Goal: Information Seeking & Learning: Learn about a topic

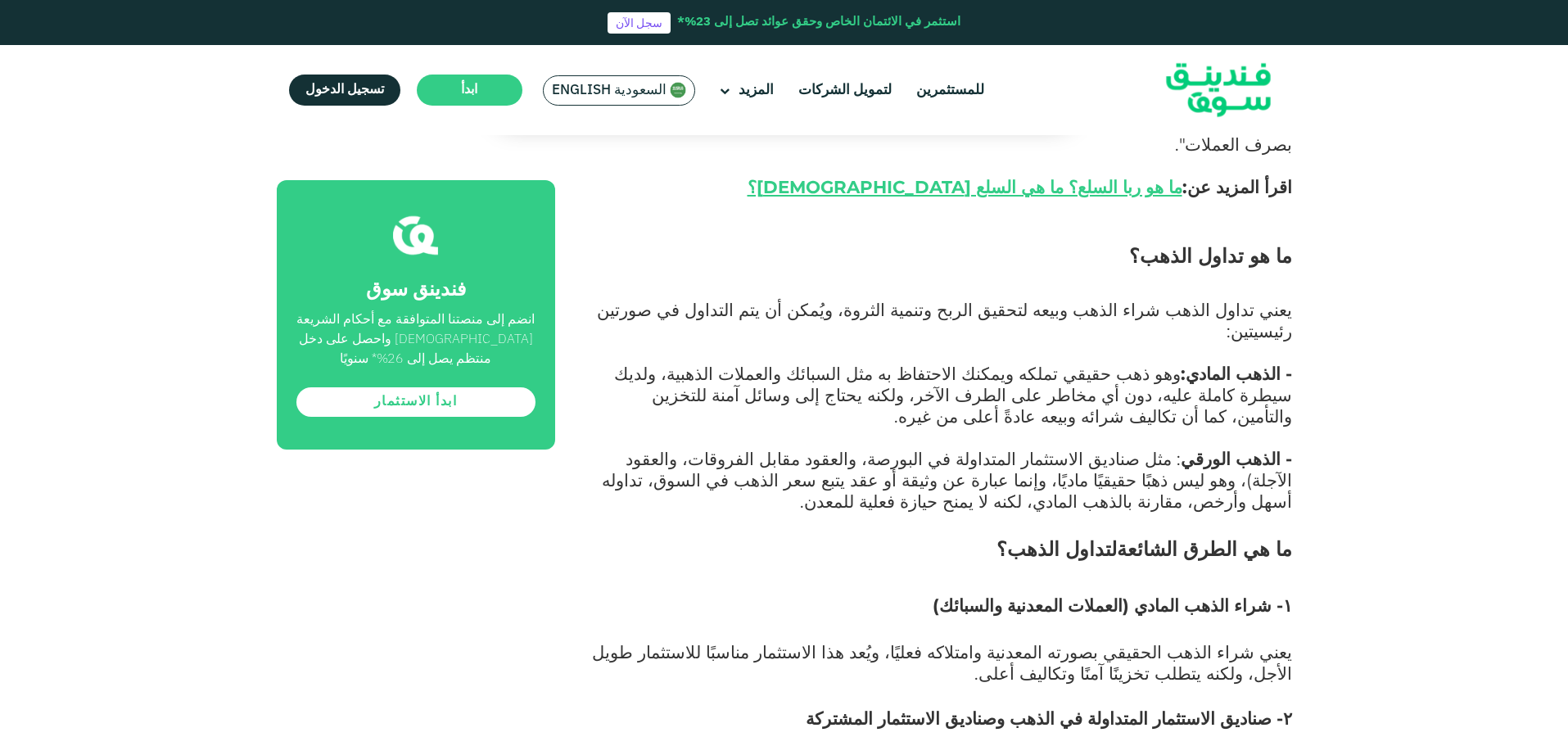
scroll to position [1311, 0]
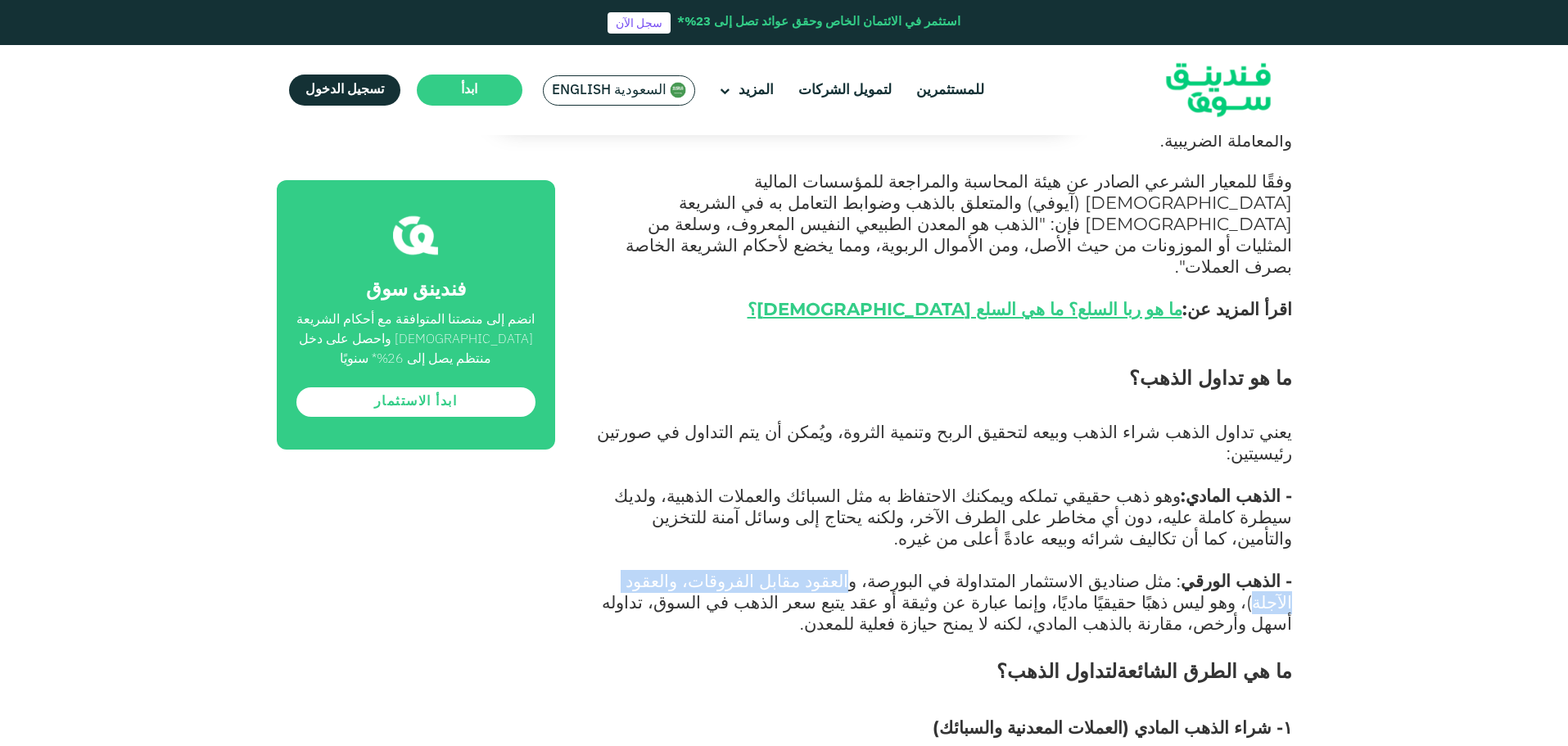
drag, startPoint x: 933, startPoint y: 454, endPoint x: 723, endPoint y: 456, distance: 210.0
click at [723, 570] on span ": مثل صناديق الاستثمار المتداولة في البورصة، والعقود مقابل الفروقات، والعقود ال…" at bounding box center [947, 602] width 690 height 64
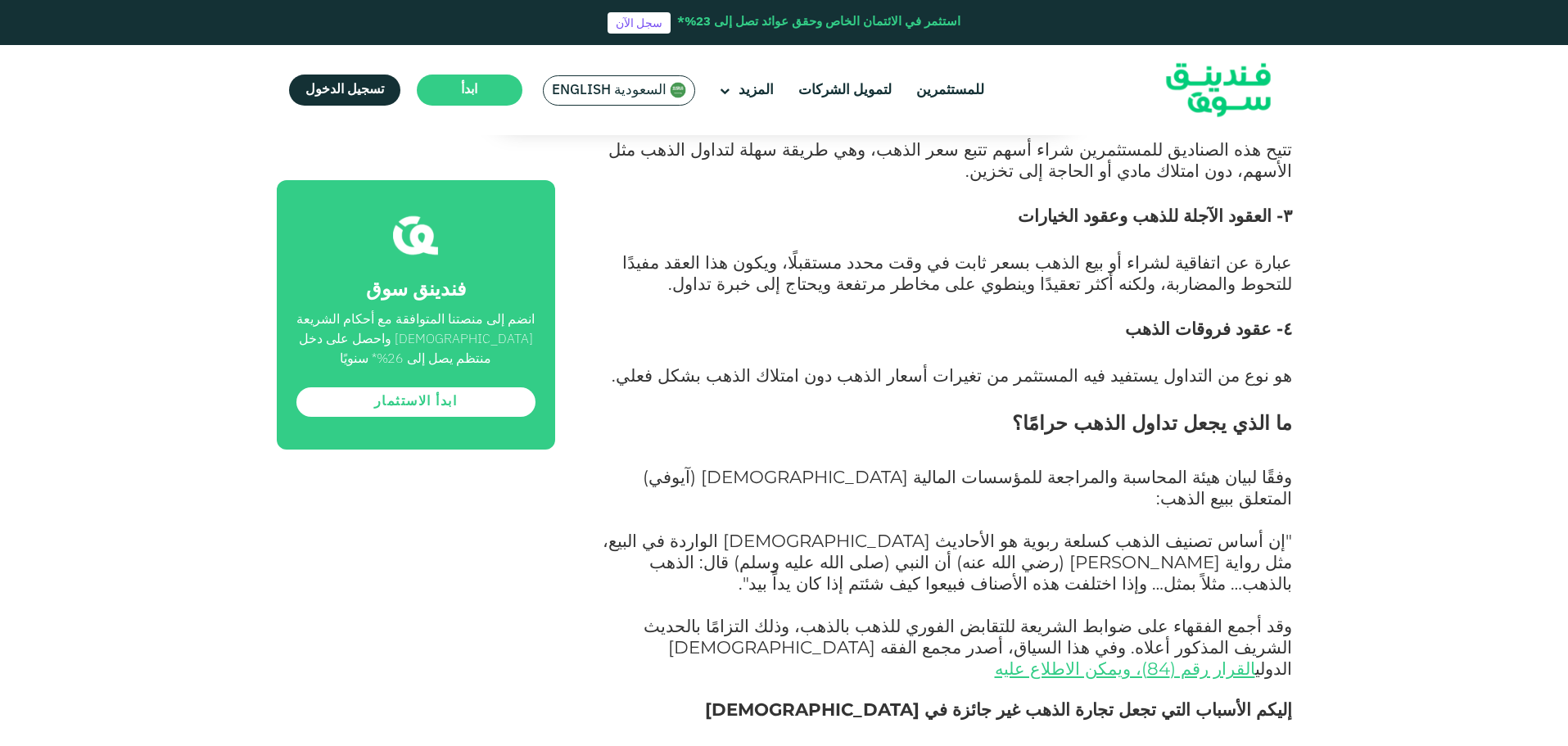
scroll to position [2047, 0]
drag, startPoint x: 1187, startPoint y: 391, endPoint x: 1014, endPoint y: 387, distance: 173.0
click at [1014, 531] on span ""إن أساس تصنيف الذهب كسلعة ربوية هو الأحاديث [DEMOGRAPHIC_DATA] الواردة في البي…" at bounding box center [947, 563] width 689 height 64
drag, startPoint x: 1014, startPoint y: 387, endPoint x: 949, endPoint y: 386, distance: 65.0
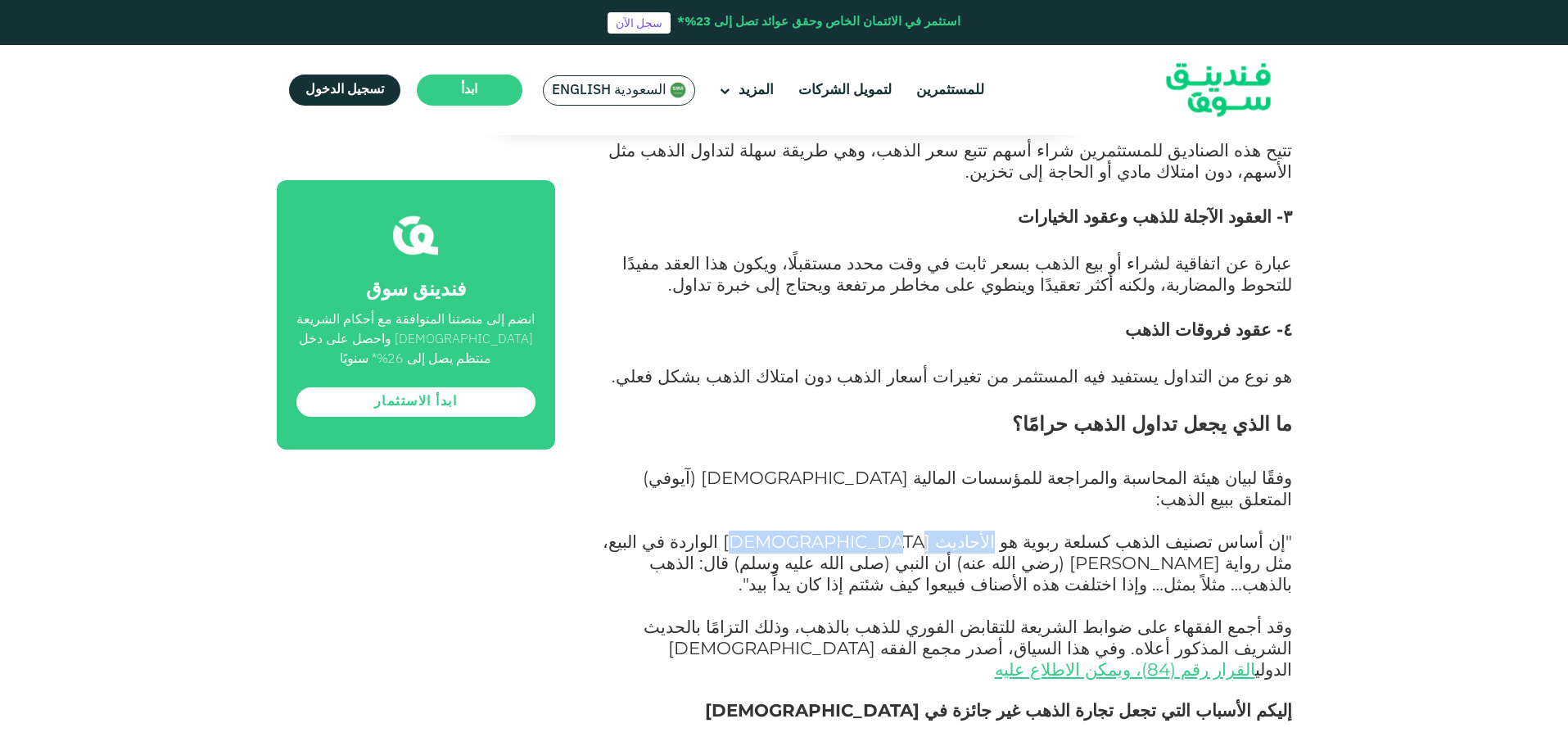
click at [949, 531] on span ""إن أساس تصنيف الذهب كسلعة ربوية هو الأحاديث [DEMOGRAPHIC_DATA] الواردة في البي…" at bounding box center [947, 563] width 689 height 64
drag, startPoint x: 949, startPoint y: 386, endPoint x: 798, endPoint y: 383, distance: 151.0
click at [798, 531] on span ""إن أساس تصنيف الذهب كسلعة ربوية هو الأحاديث [DEMOGRAPHIC_DATA] الواردة في البي…" at bounding box center [947, 563] width 689 height 64
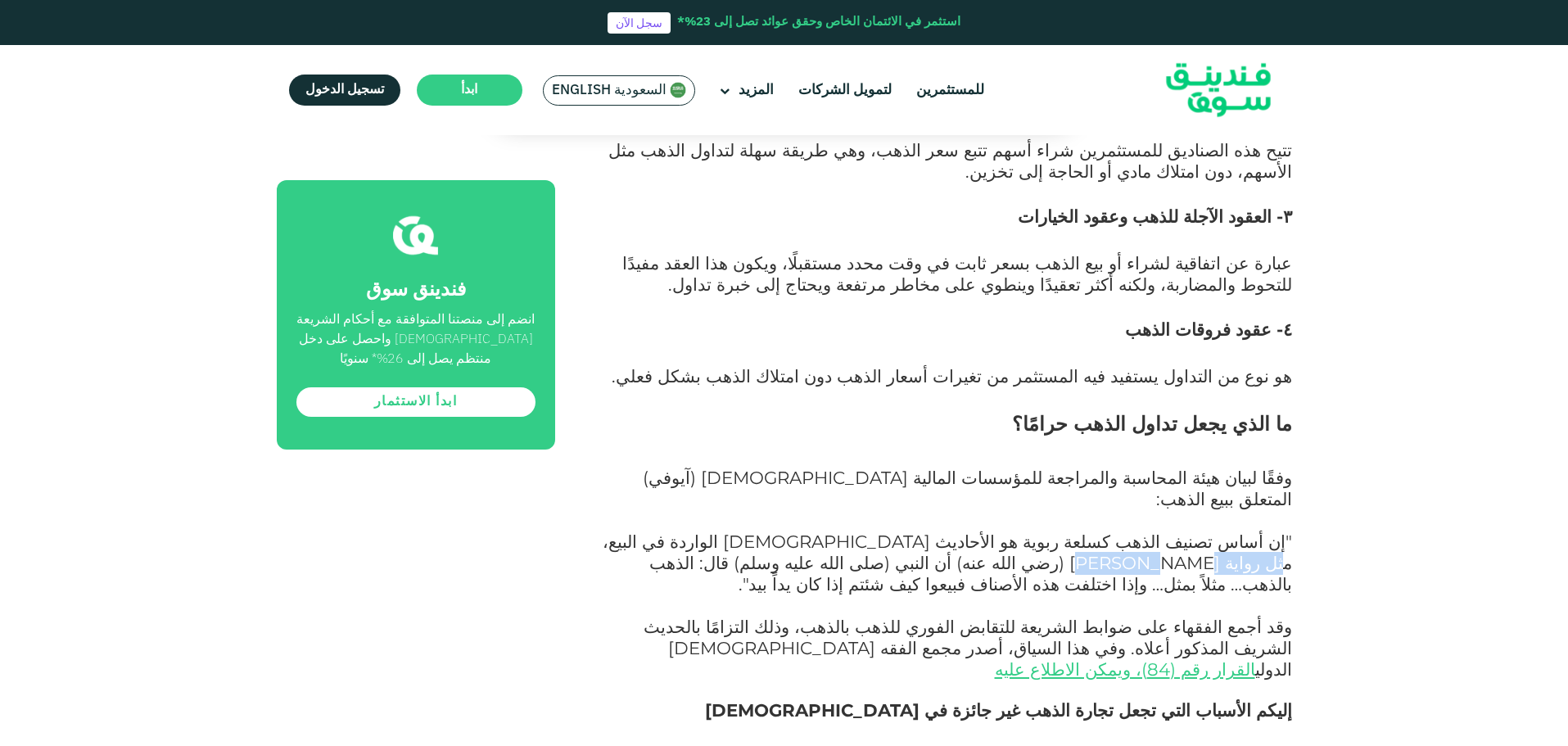
drag, startPoint x: 793, startPoint y: 383, endPoint x: 674, endPoint y: 390, distance: 119.2
click at [674, 531] on span ""إن أساس تصنيف الذهب كسلعة ربوية هو الأحاديث [DEMOGRAPHIC_DATA] الواردة في البي…" at bounding box center [947, 563] width 689 height 64
drag, startPoint x: 674, startPoint y: 390, endPoint x: 1221, endPoint y: 409, distance: 547.3
click at [1221, 531] on span ""إن أساس تصنيف الذهب كسلعة ربوية هو الأحاديث [DEMOGRAPHIC_DATA] الواردة في البي…" at bounding box center [947, 563] width 689 height 64
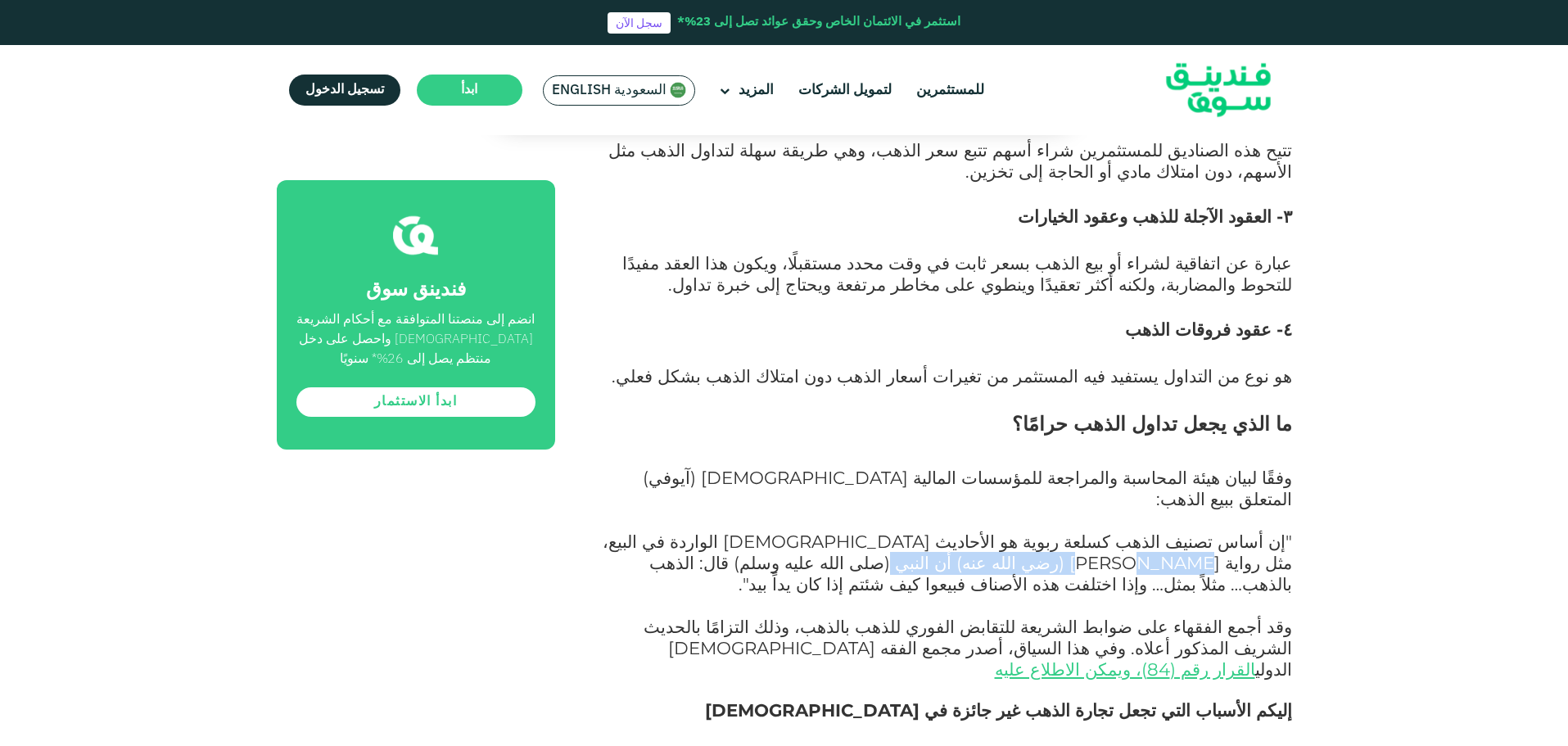
click at [1221, 531] on span ""إن أساس تصنيف الذهب كسلعة ربوية هو الأحاديث [DEMOGRAPHIC_DATA] الواردة في البي…" at bounding box center [947, 563] width 689 height 64
drag, startPoint x: 1221, startPoint y: 409, endPoint x: 1158, endPoint y: 411, distance: 63.0
click at [1158, 531] on span ""إن أساس تصنيف الذهب كسلعة ربوية هو الأحاديث [DEMOGRAPHIC_DATA] الواردة في البي…" at bounding box center [947, 563] width 689 height 64
drag, startPoint x: 1158, startPoint y: 411, endPoint x: 1026, endPoint y: 413, distance: 132.0
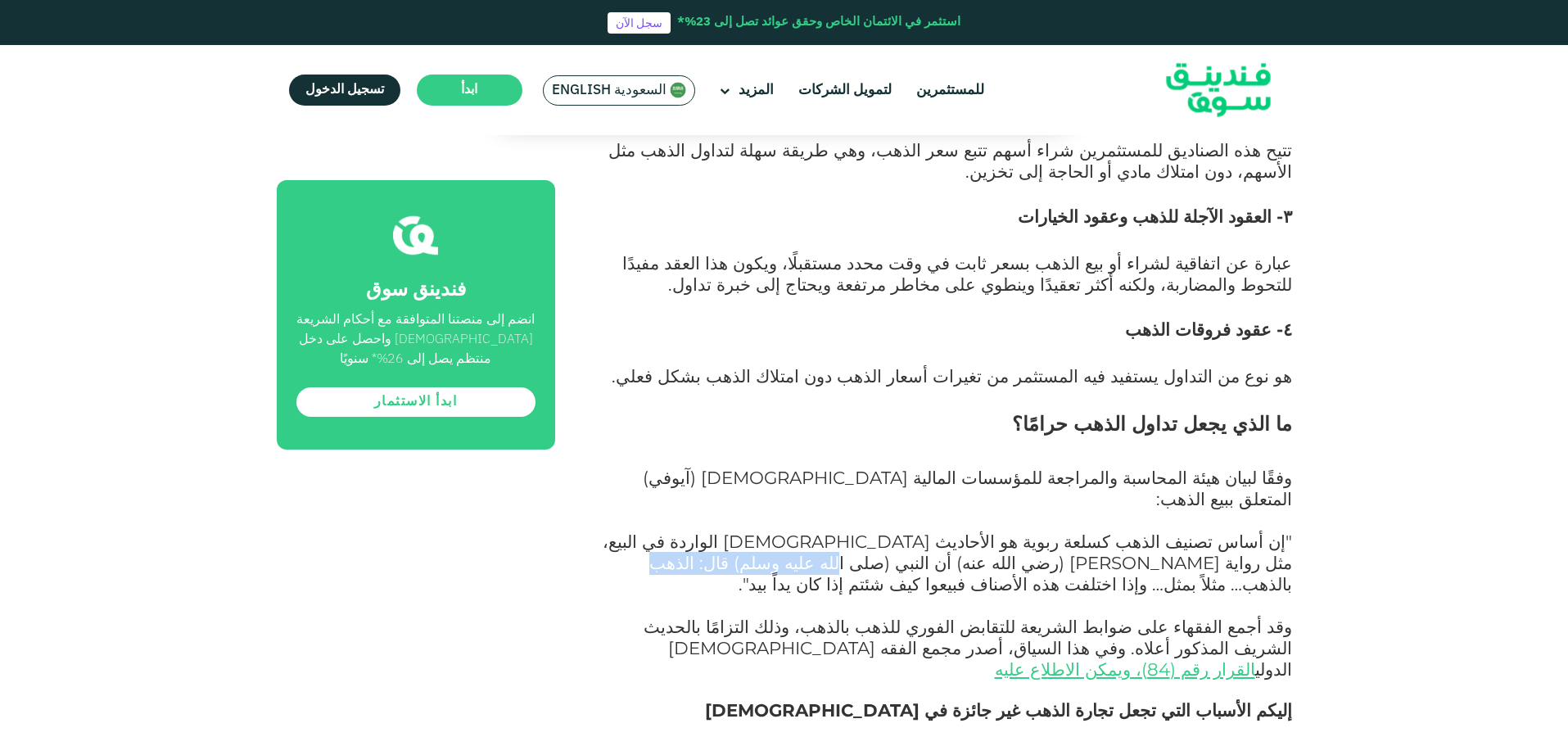
click at [1026, 531] on span ""إن أساس تصنيف الذهب كسلعة ربوية هو الأحاديث [DEMOGRAPHIC_DATA] الواردة في البي…" at bounding box center [947, 563] width 689 height 64
drag, startPoint x: 1026, startPoint y: 413, endPoint x: 960, endPoint y: 413, distance: 66.0
click at [960, 531] on span ""إن أساس تصنيف الذهب كسلعة ربوية هو الأحاديث [DEMOGRAPHIC_DATA] الواردة في البي…" at bounding box center [947, 563] width 689 height 64
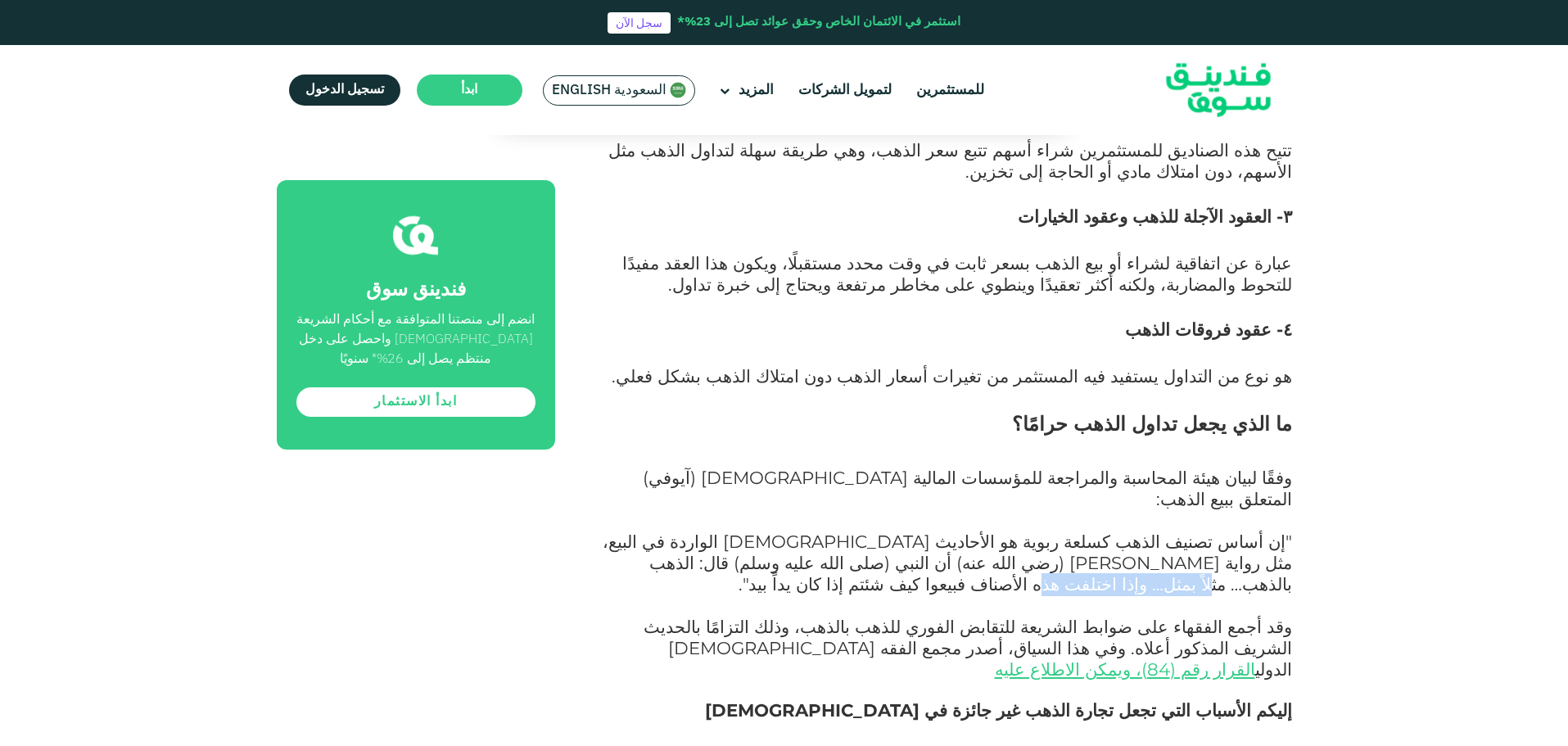
drag, startPoint x: 960, startPoint y: 413, endPoint x: 841, endPoint y: 414, distance: 119.0
click at [841, 531] on span ""إن أساس تصنيف الذهب كسلعة ربوية هو الأحاديث [DEMOGRAPHIC_DATA] الواردة في البي…" at bounding box center [947, 563] width 689 height 64
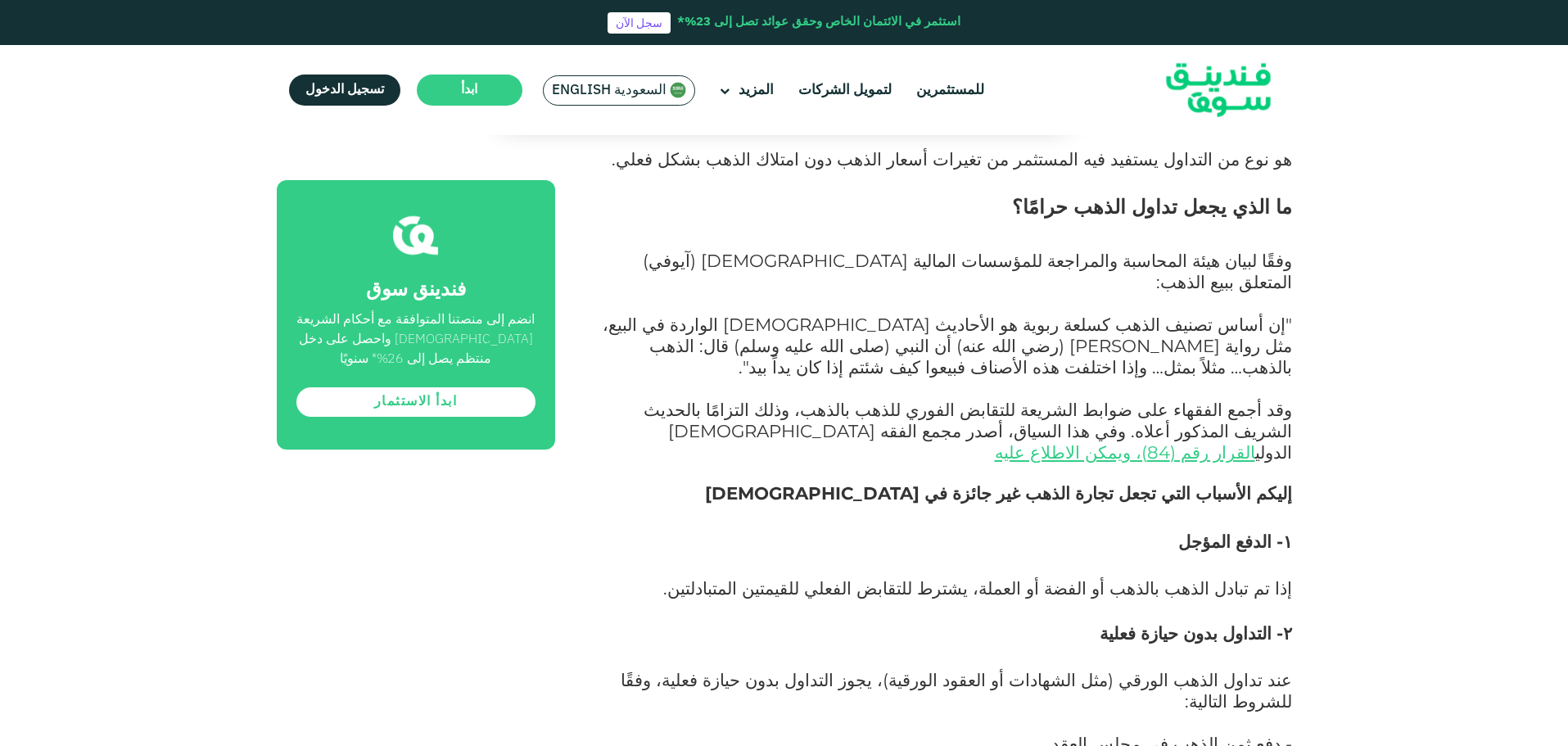
scroll to position [2293, 0]
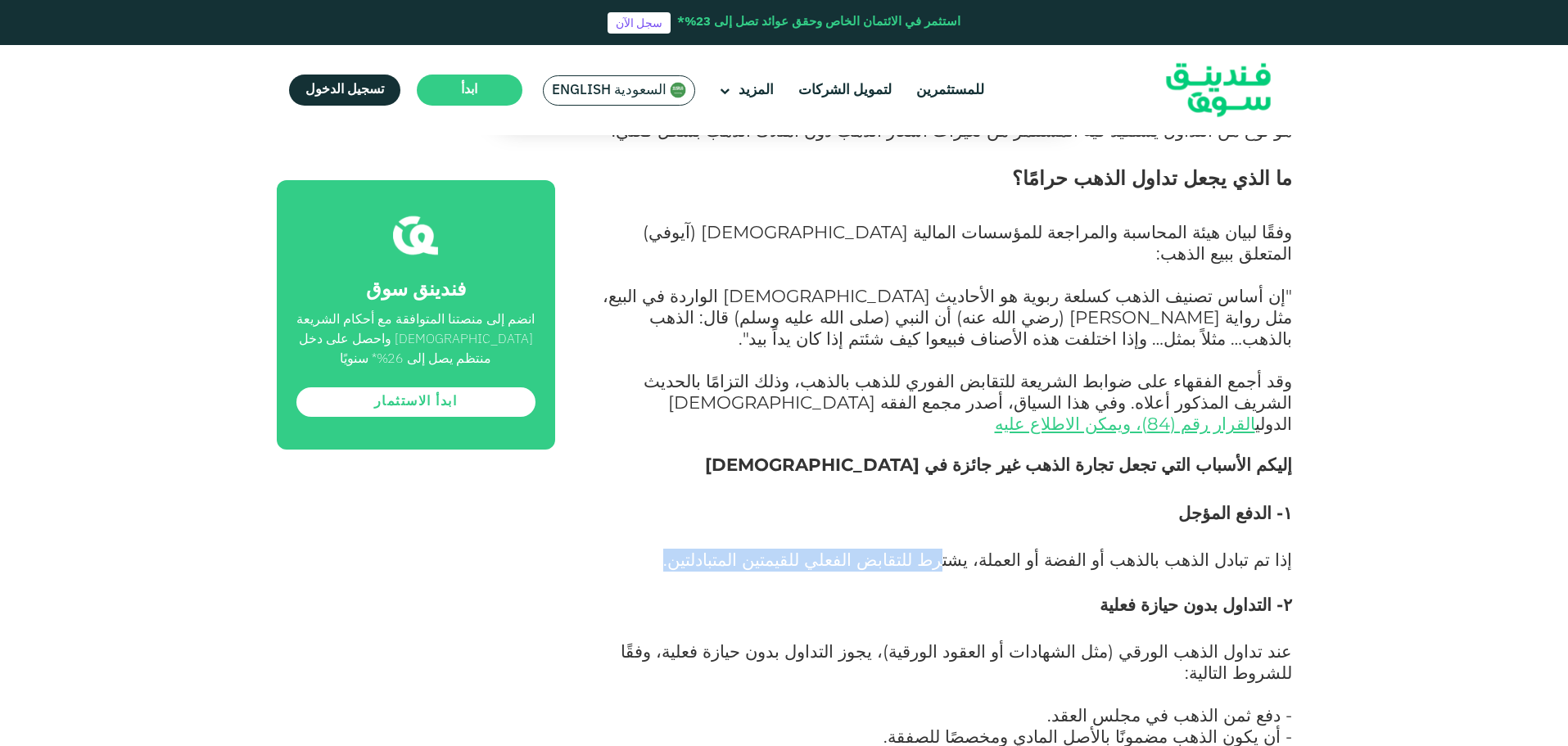
drag, startPoint x: 1011, startPoint y: 366, endPoint x: 732, endPoint y: 373, distance: 279.1
click at [732, 550] on p "إذا تم تبادل الذهب بالذهب أو الفضة أو العملة، يشترط للتقابض الفعلي للقيمتين الم…" at bounding box center [943, 571] width 700 height 42
click at [1268, 594] on span "٢- التداول بدون حيازة فعلية" at bounding box center [1196, 604] width 192 height 21
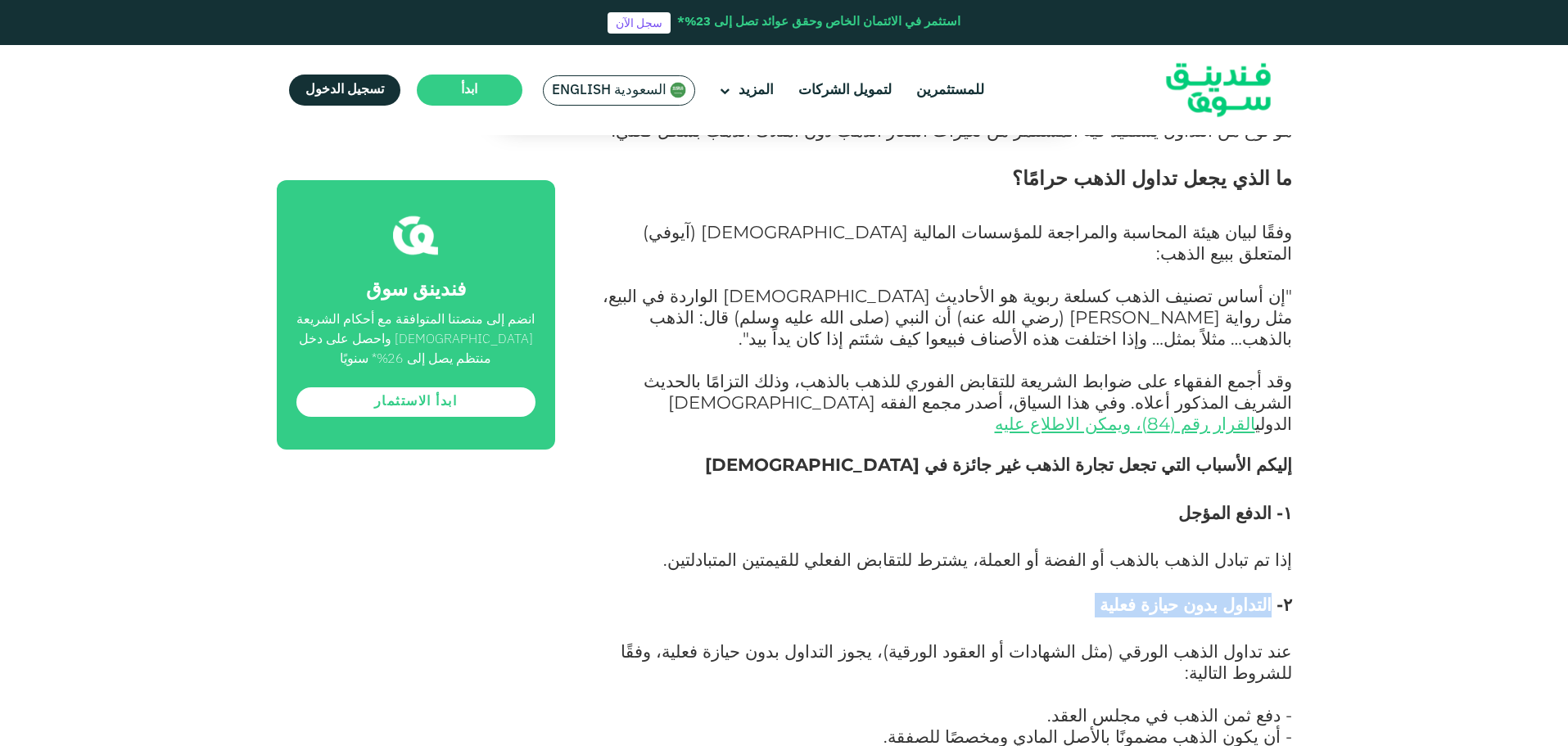
drag, startPoint x: 1265, startPoint y: 405, endPoint x: 1115, endPoint y: 411, distance: 150.1
click at [1115, 593] on h3 "٢- التداول بدون حيازة فعلية" at bounding box center [943, 618] width 700 height 49
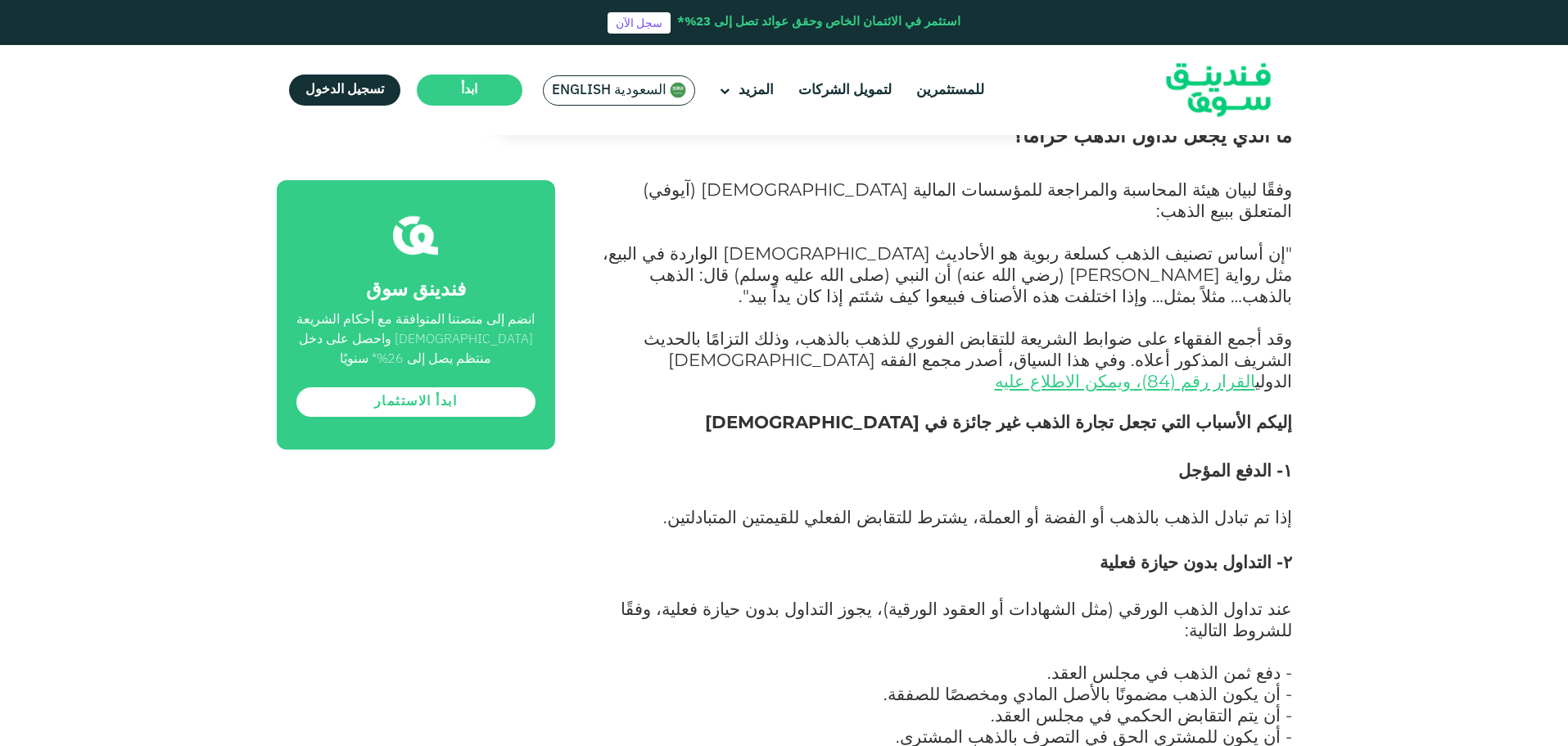
scroll to position [2375, 0]
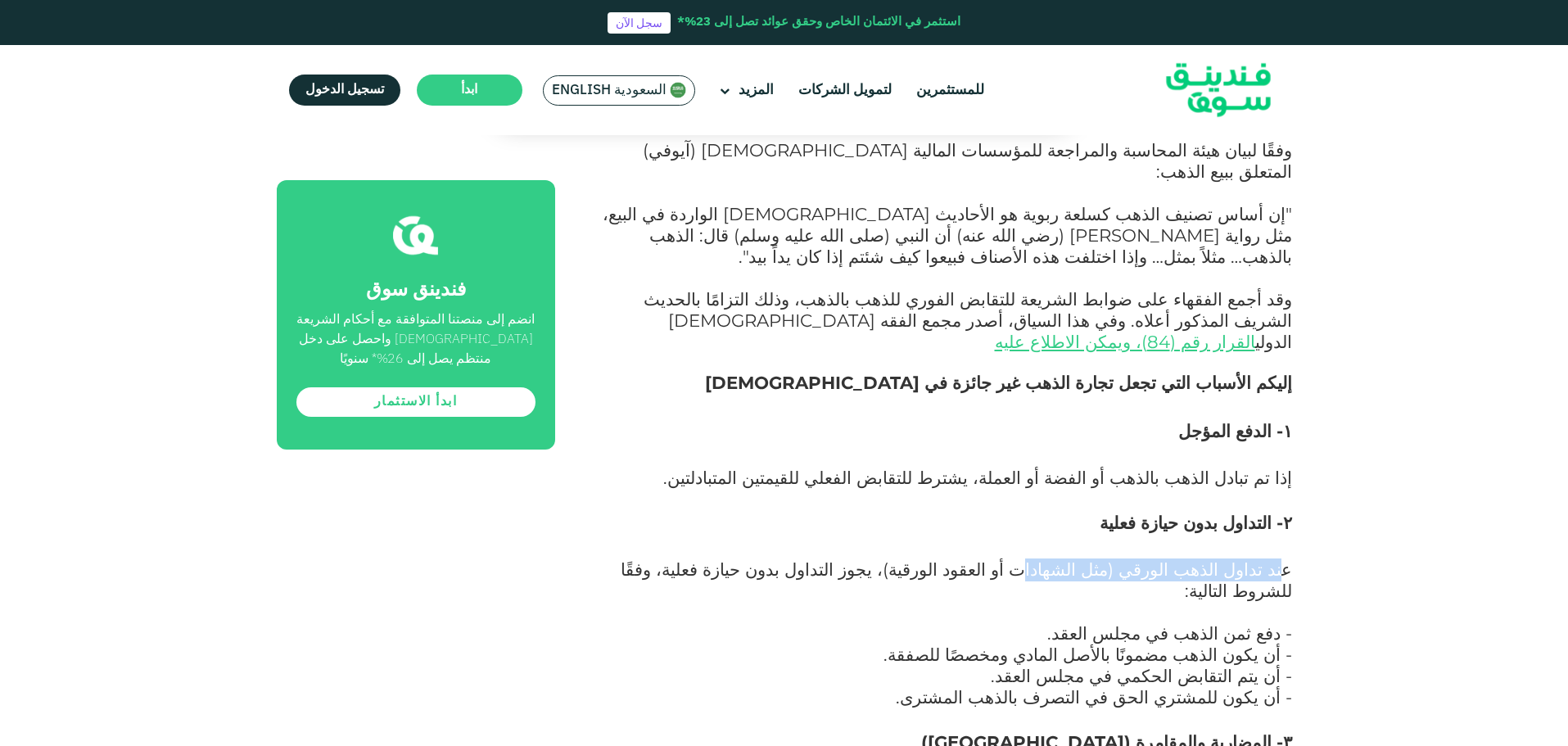
drag, startPoint x: 1282, startPoint y: 385, endPoint x: 1074, endPoint y: 387, distance: 208.0
click at [1074, 559] on span "عند تداول الذهب الورقي (مثل الشهادات أو العقود الورقية)، يجوز التداول بدون حياز…" at bounding box center [957, 580] width 672 height 42
drag, startPoint x: 1074, startPoint y: 387, endPoint x: 989, endPoint y: 387, distance: 85.0
click at [989, 559] on span "عند تداول الذهب الورقي (مثل الشهادات أو العقود الورقية)، يجوز التداول بدون حياز…" at bounding box center [957, 580] width 672 height 42
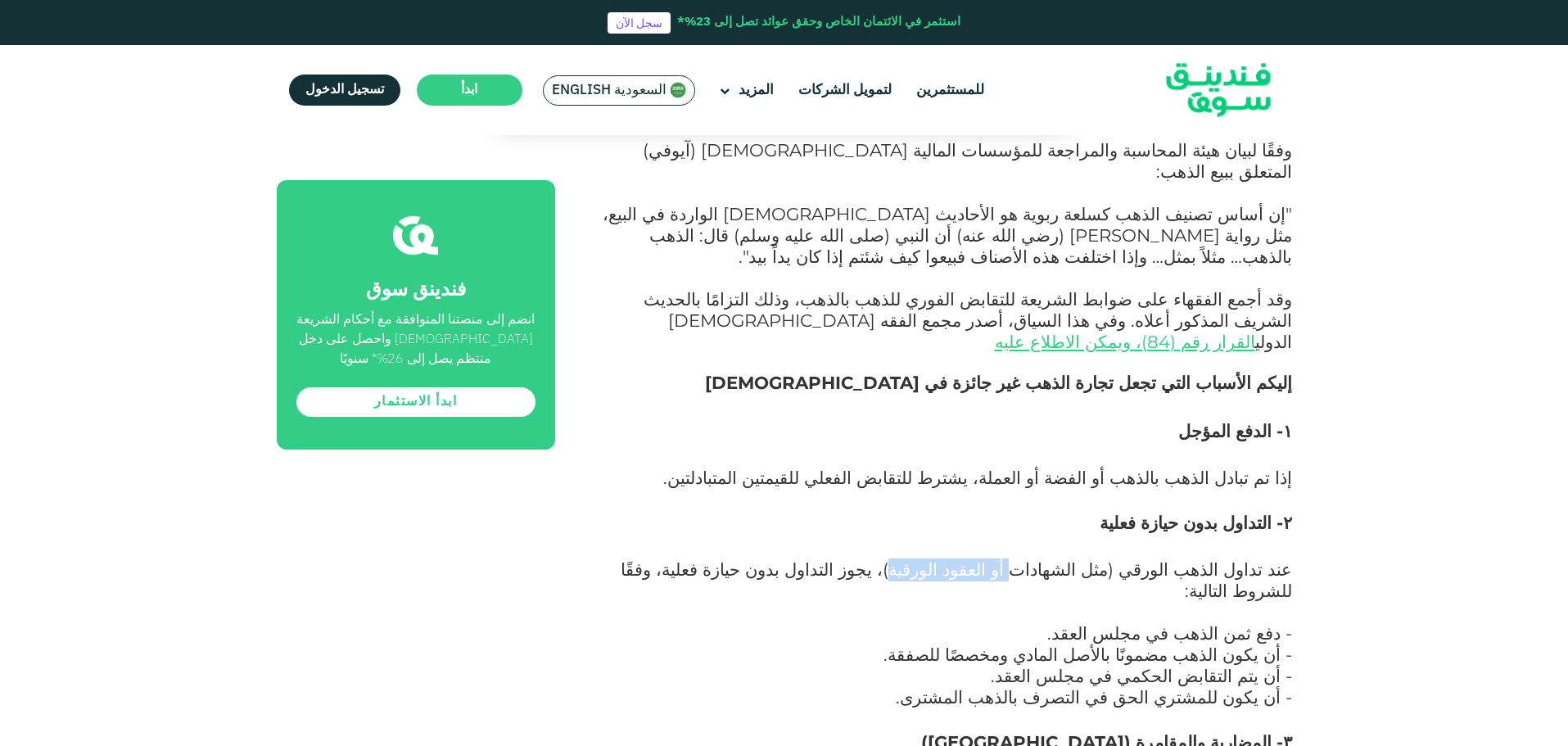
click at [989, 559] on span "عند تداول الذهب الورقي (مثل الشهادات أو العقود الورقية)، يجوز التداول بدون حياز…" at bounding box center [957, 580] width 672 height 42
drag, startPoint x: 938, startPoint y: 387, endPoint x: 872, endPoint y: 385, distance: 66.0
click at [872, 559] on span "عند تداول الذهب الورقي (مثل الشهادات أو العقود الورقية)، يجوز التداول بدون حياز…" at bounding box center [957, 580] width 672 height 42
drag, startPoint x: 872, startPoint y: 385, endPoint x: 661, endPoint y: 388, distance: 211.0
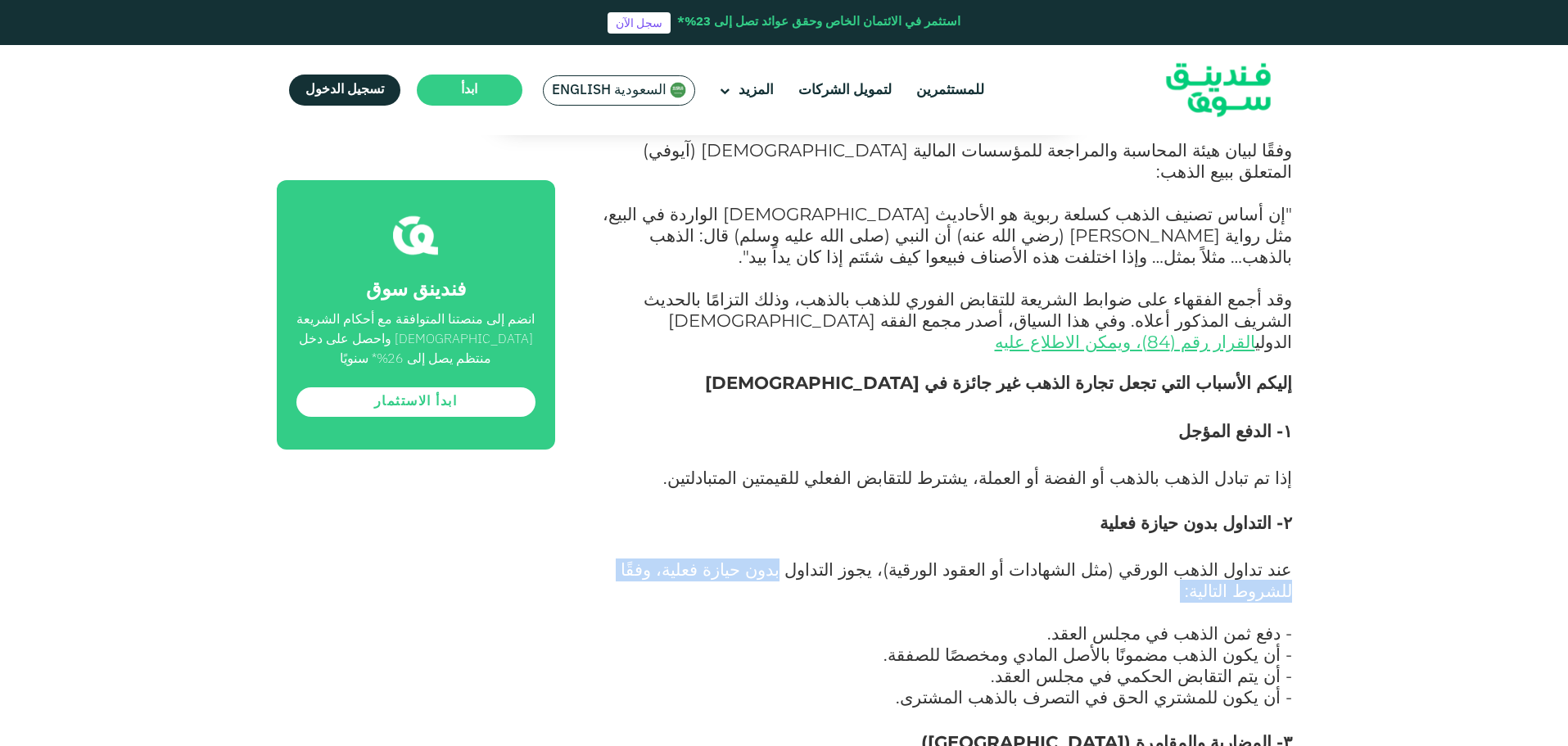
click at [655, 560] on p "عند تداول الذهب الورقي (مثل الشهادات أو العقود الورقية)، يجوز التداول بدون حياز…" at bounding box center [943, 592] width 700 height 64
click at [1230, 622] on span "- دفع ثمن الذهب في مجلس العقد." at bounding box center [1170, 632] width 245 height 21
drag, startPoint x: 1227, startPoint y: 430, endPoint x: 1127, endPoint y: 408, distance: 102.4
click at [1127, 408] on div "لماذا يُعد تداول الذهب خيارًا استثماريًا شائعًا؟ الاستثمار ظاهرة متزايدة في مجت…" at bounding box center [943, 511] width 700 height 3774
click at [1127, 411] on div "لماذا يُعد تداول الذهب خيارًا استثماريًا شائعًا؟ الاستثمار ظاهرة متزايدة في مجت…" at bounding box center [943, 511] width 700 height 3774
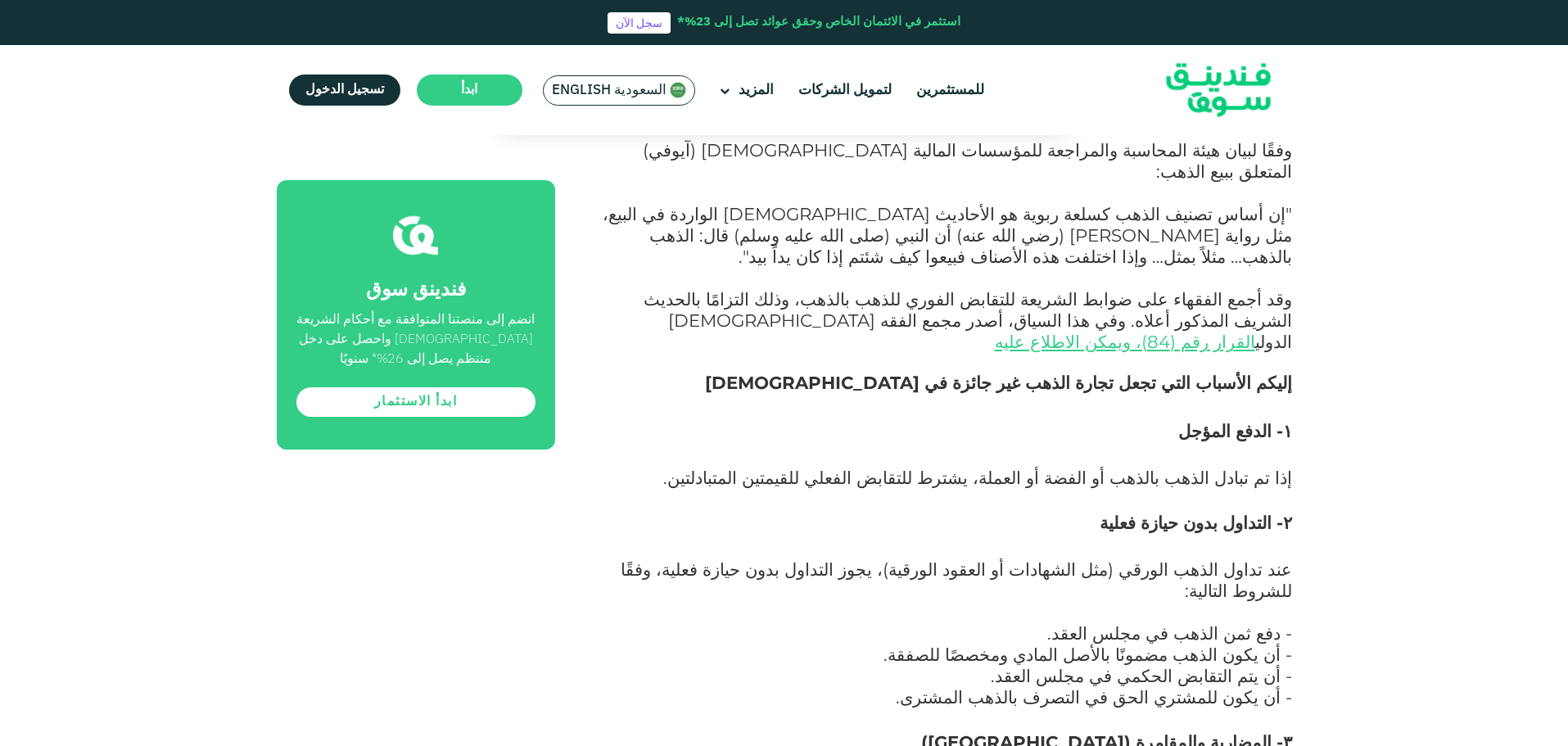
click at [1250, 644] on span "- أن يكون الذهب مضمونًا بالأصل المادي ومخصصًا للصفقة." at bounding box center [1088, 654] width 408 height 21
drag, startPoint x: 1250, startPoint y: 434, endPoint x: 1127, endPoint y: 430, distance: 123.1
click at [1127, 644] on span "- أن يكون الذهب مضمونًا بالأصل المادي ومخصصًا للصفقة." at bounding box center [1088, 654] width 408 height 21
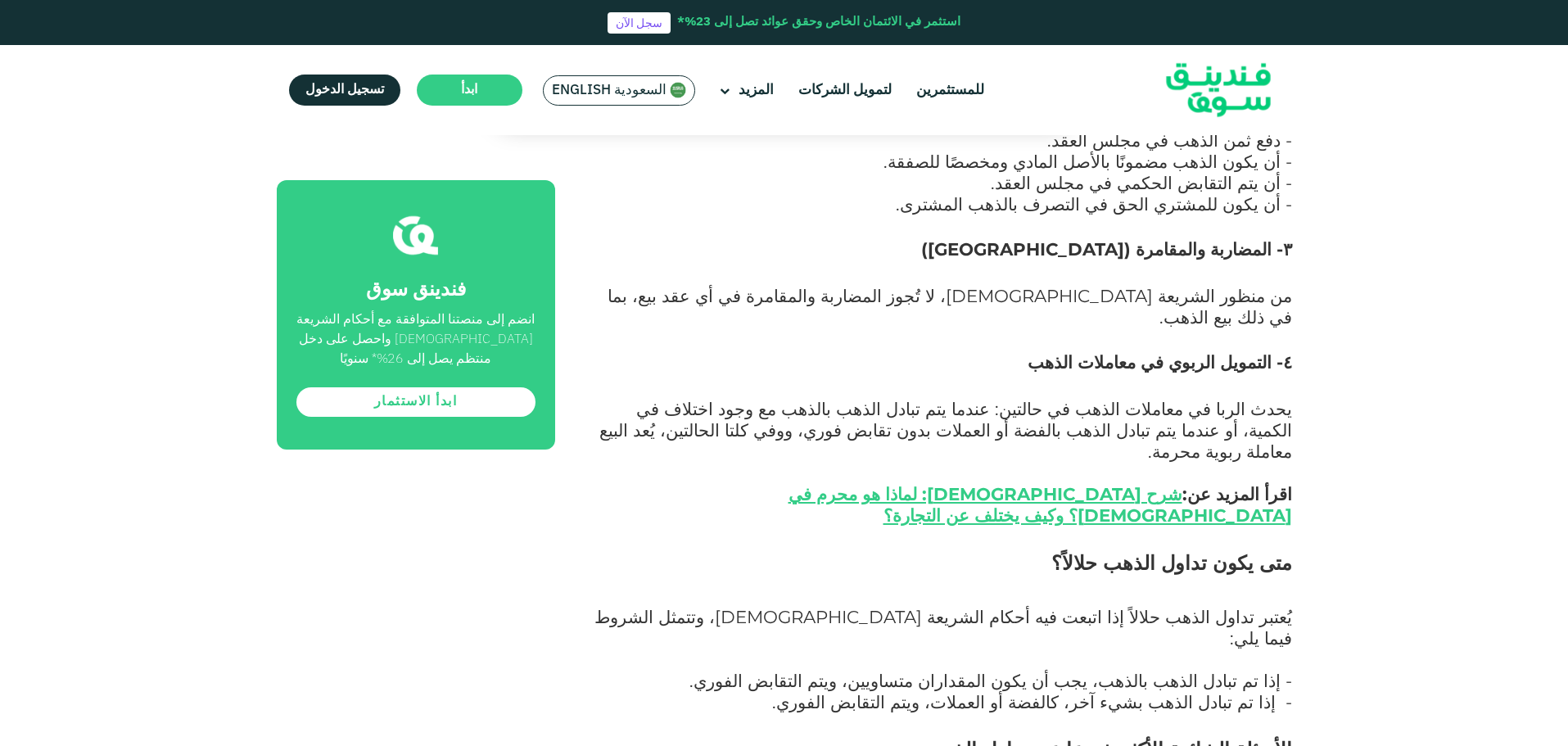
scroll to position [2866, 0]
drag, startPoint x: 1294, startPoint y: 336, endPoint x: 1083, endPoint y: 343, distance: 211.1
click at [1083, 342] on div "الصفحة الرئيسية المدونة الامتثال للشريعة ١ ٢ ٣ ٣.١ ٤" at bounding box center [784, 15] width 1568 height 5469
click at [1083, 608] on span "يُعتبر تداول الذهب حلالاً إذا اتبعت فيه أحكام الشريعة [DEMOGRAPHIC_DATA]، وتتمث…" at bounding box center [944, 629] width 698 height 42
drag, startPoint x: 1083, startPoint y: 343, endPoint x: 1036, endPoint y: 346, distance: 47.1
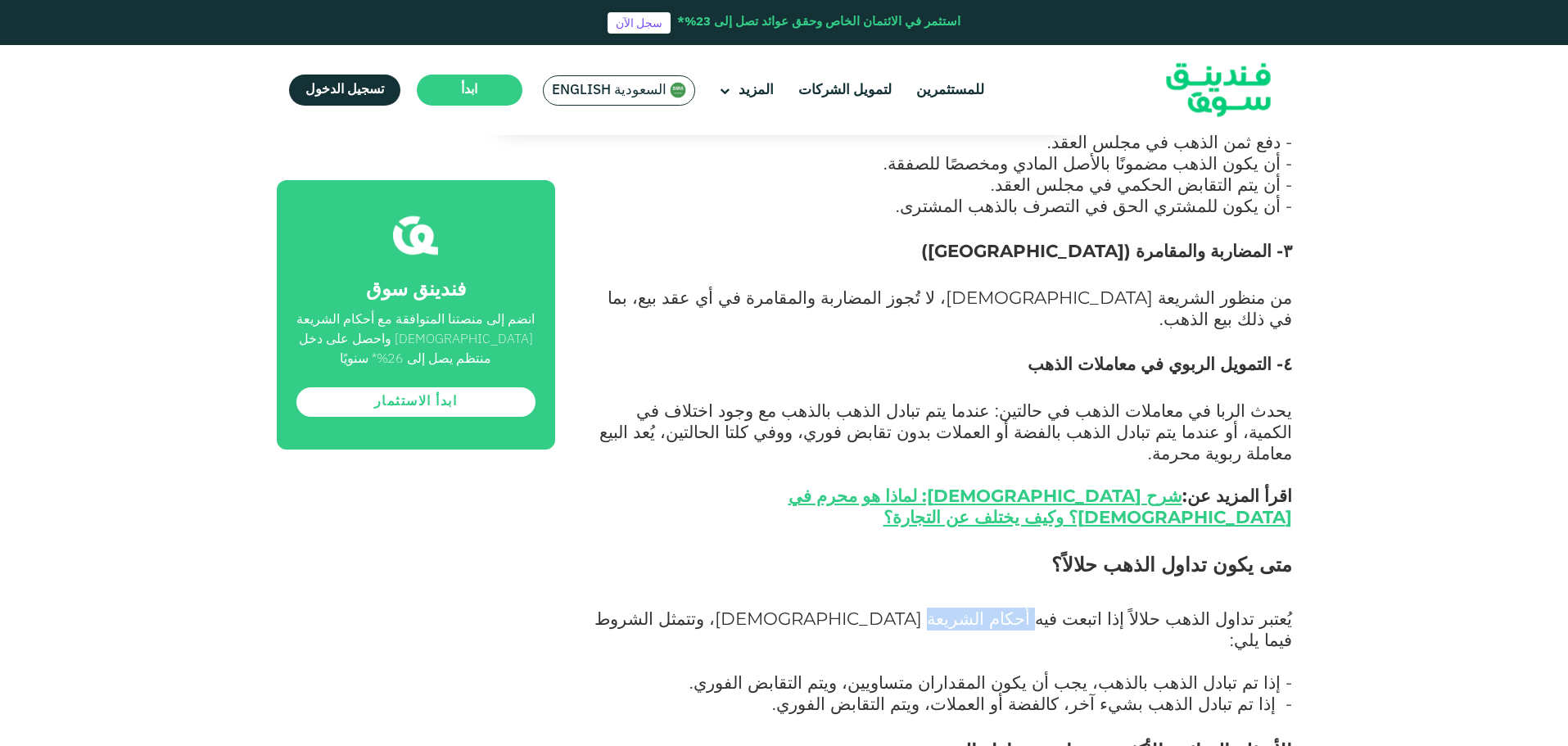
click at [1036, 608] on span "يُعتبر تداول الذهب حلالاً إذا اتبعت فيه أحكام الشريعة [DEMOGRAPHIC_DATA]، وتتمث…" at bounding box center [944, 629] width 698 height 42
drag, startPoint x: 1036, startPoint y: 346, endPoint x: 973, endPoint y: 346, distance: 63.0
click at [973, 608] on span "يُعتبر تداول الذهب حلالاً إذا اتبعت فيه أحكام الشريعة [DEMOGRAPHIC_DATA]، وتتمث…" at bounding box center [944, 629] width 698 height 42
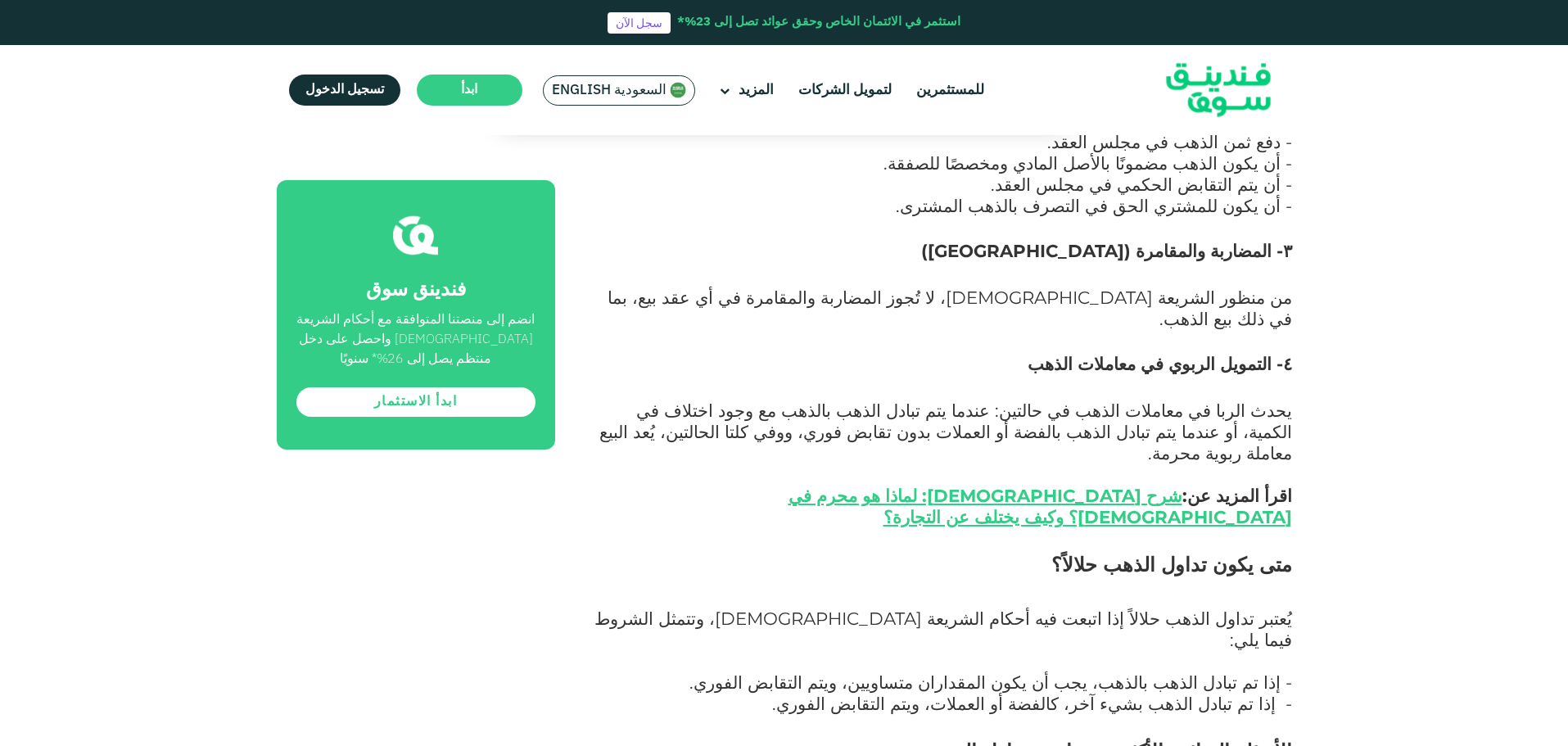
click at [1265, 672] on span "- إذا تم تبادل الذهب بالذهب، يجب أن يكون المقداران متساويين، ويتم التقابض الفور…" at bounding box center [991, 682] width 603 height 21
drag, startPoint x: 1265, startPoint y: 386, endPoint x: 1154, endPoint y: 386, distance: 111.0
click at [1154, 672] on span "- إذا تم تبادل الذهب بالذهب، يجب أن يكون المقداران متساويين، ويتم التقابض الفور…" at bounding box center [991, 682] width 603 height 21
drag, startPoint x: 1154, startPoint y: 386, endPoint x: 1039, endPoint y: 387, distance: 115.0
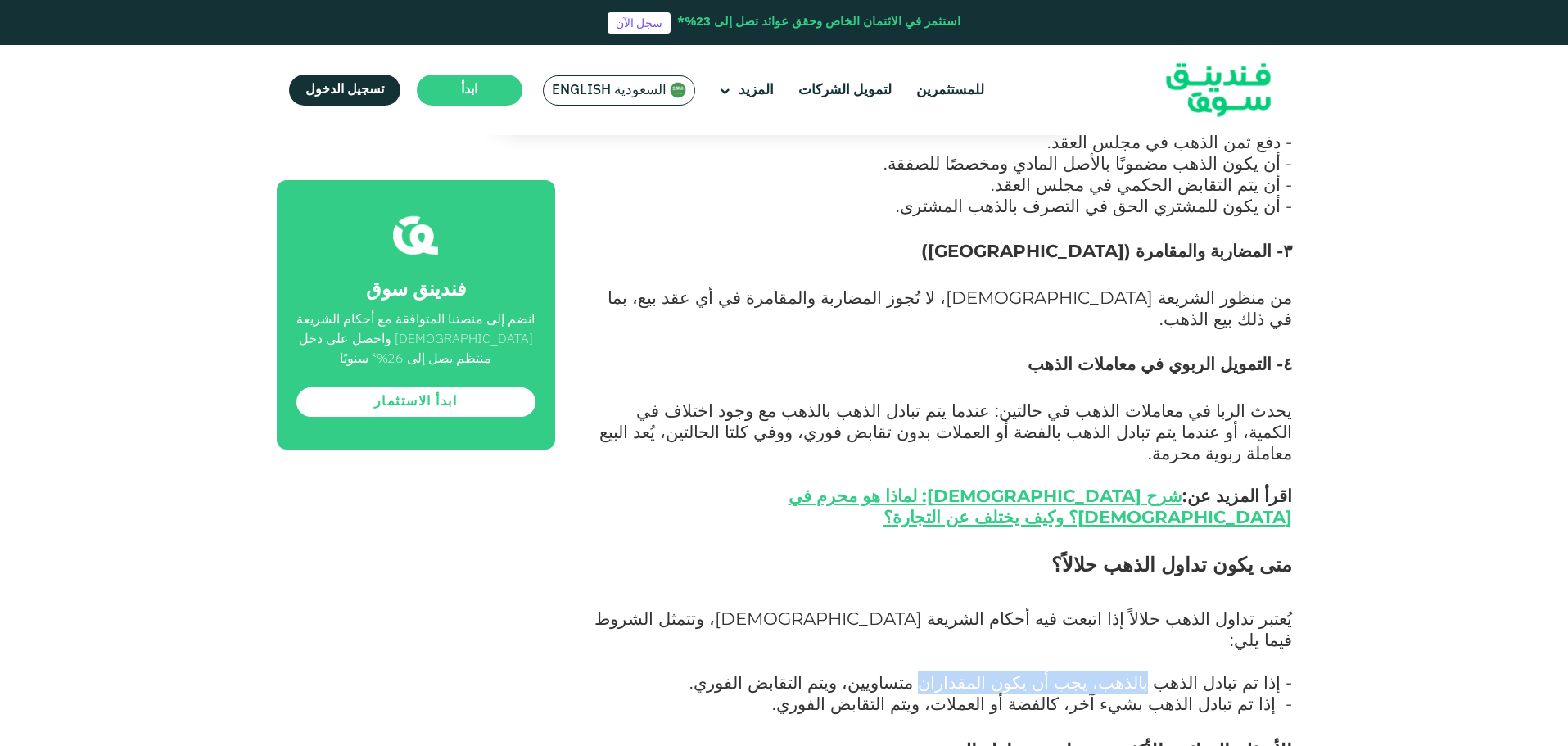
click at [1039, 672] on span "- إذا تم تبادل الذهب بالذهب، يجب أن يكون المقداران متساويين، ويتم التقابض الفور…" at bounding box center [991, 682] width 603 height 21
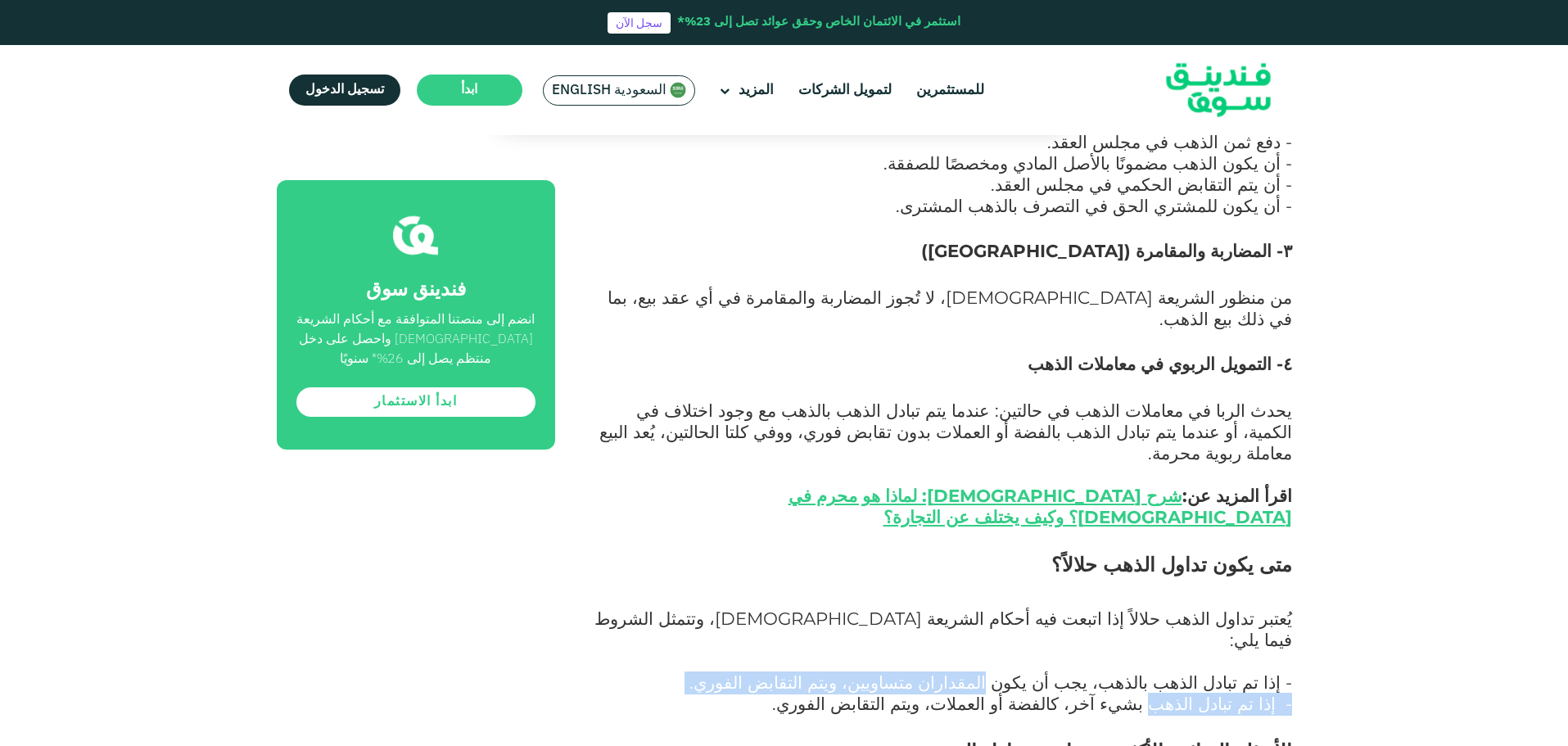
drag, startPoint x: 1039, startPoint y: 387, endPoint x: 1194, endPoint y: 405, distance: 156.0
click at [1194, 405] on div "لماذا يُعد تداول الذهب خيارًا استثماريًا شائعًا؟ الاستثمار ظاهرة متزايدة في مجت…" at bounding box center [943, 20] width 700 height 3774
click at [1194, 693] on span "- إذا تم تبادل الذهب بشيء آخر، كالفضة أو العملات، ويتم التقابض الفوري." at bounding box center [1032, 703] width 520 height 21
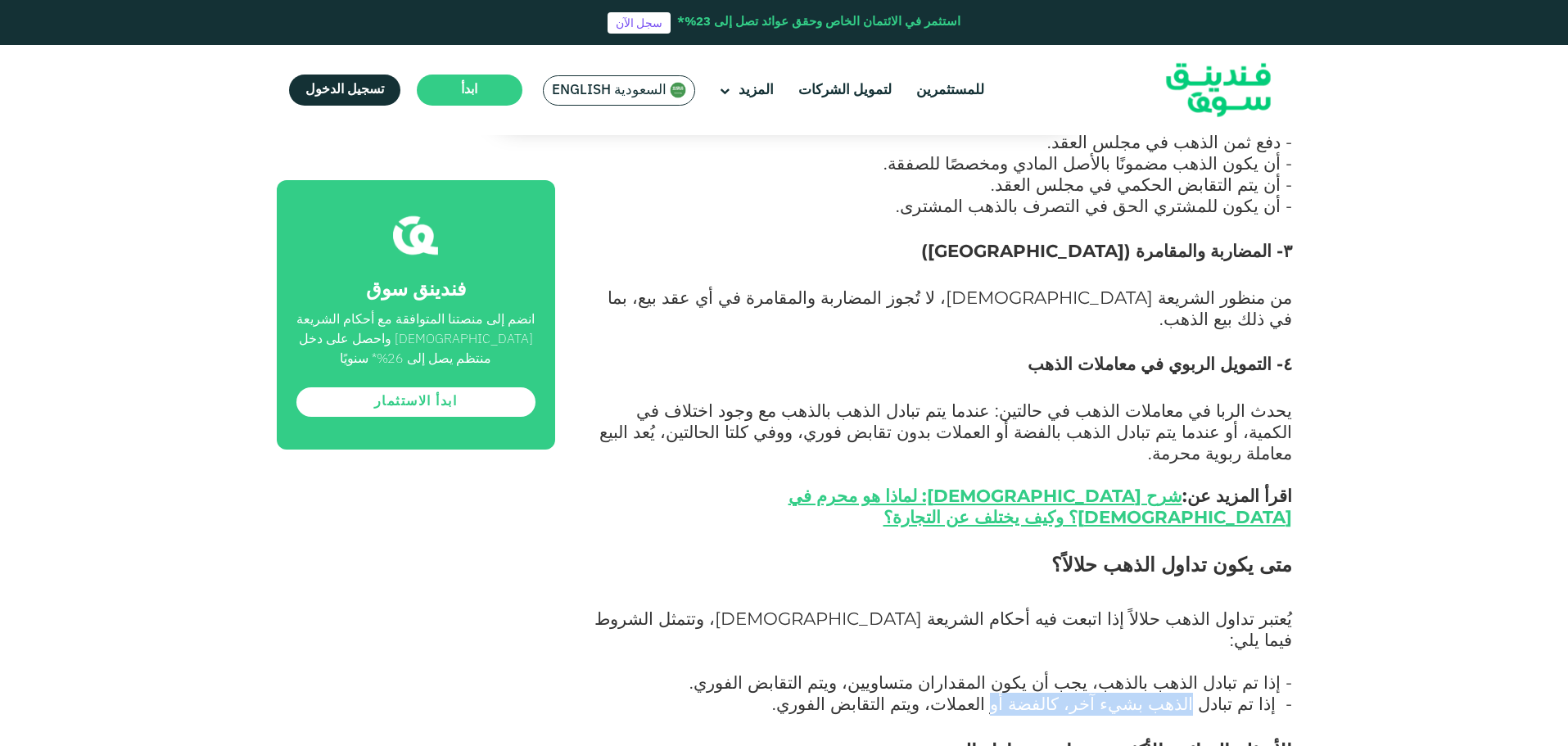
drag, startPoint x: 1194, startPoint y: 405, endPoint x: 1062, endPoint y: 416, distance: 132.5
click at [1062, 693] on span "- إذا تم تبادل الذهب بشيء آخر، كالفضة أو العملات، ويتم التقابض الفوري." at bounding box center [1032, 703] width 520 height 21
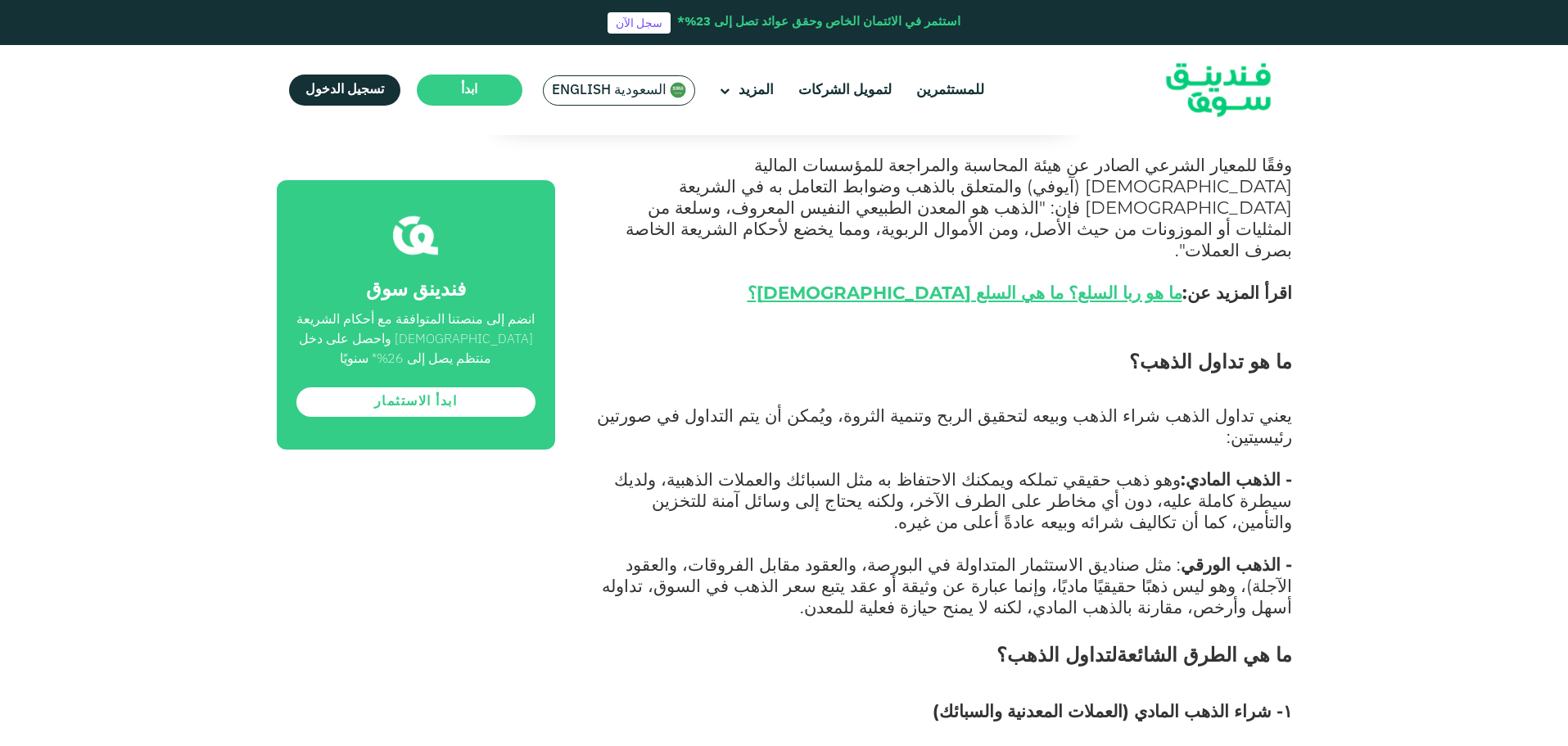
scroll to position [1335, 0]
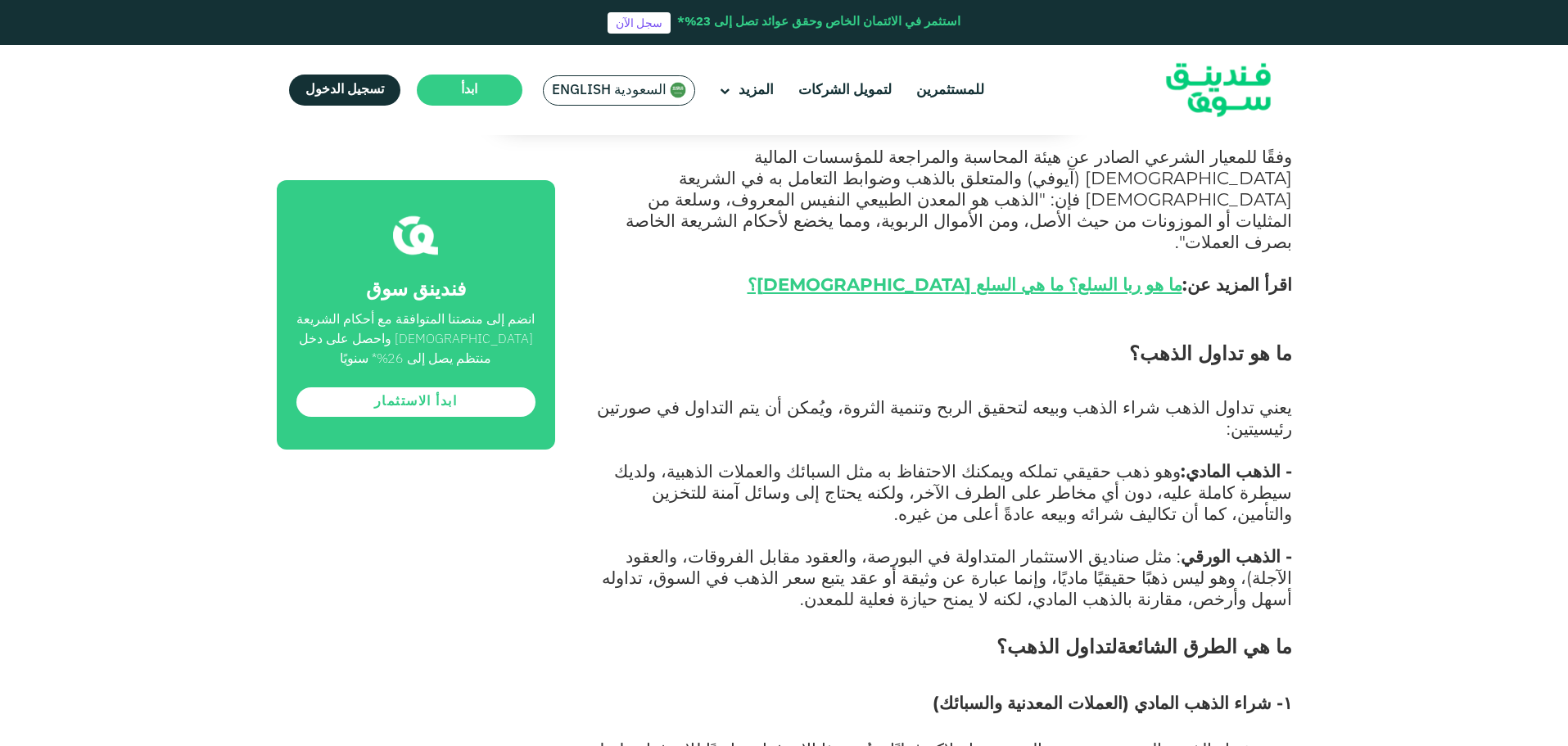
click at [1187, 545] on span ": مثل صناديق الاستثمار المتداولة في البورصة، والعقود مقابل الفروقات، والعقود ال…" at bounding box center [947, 577] width 690 height 64
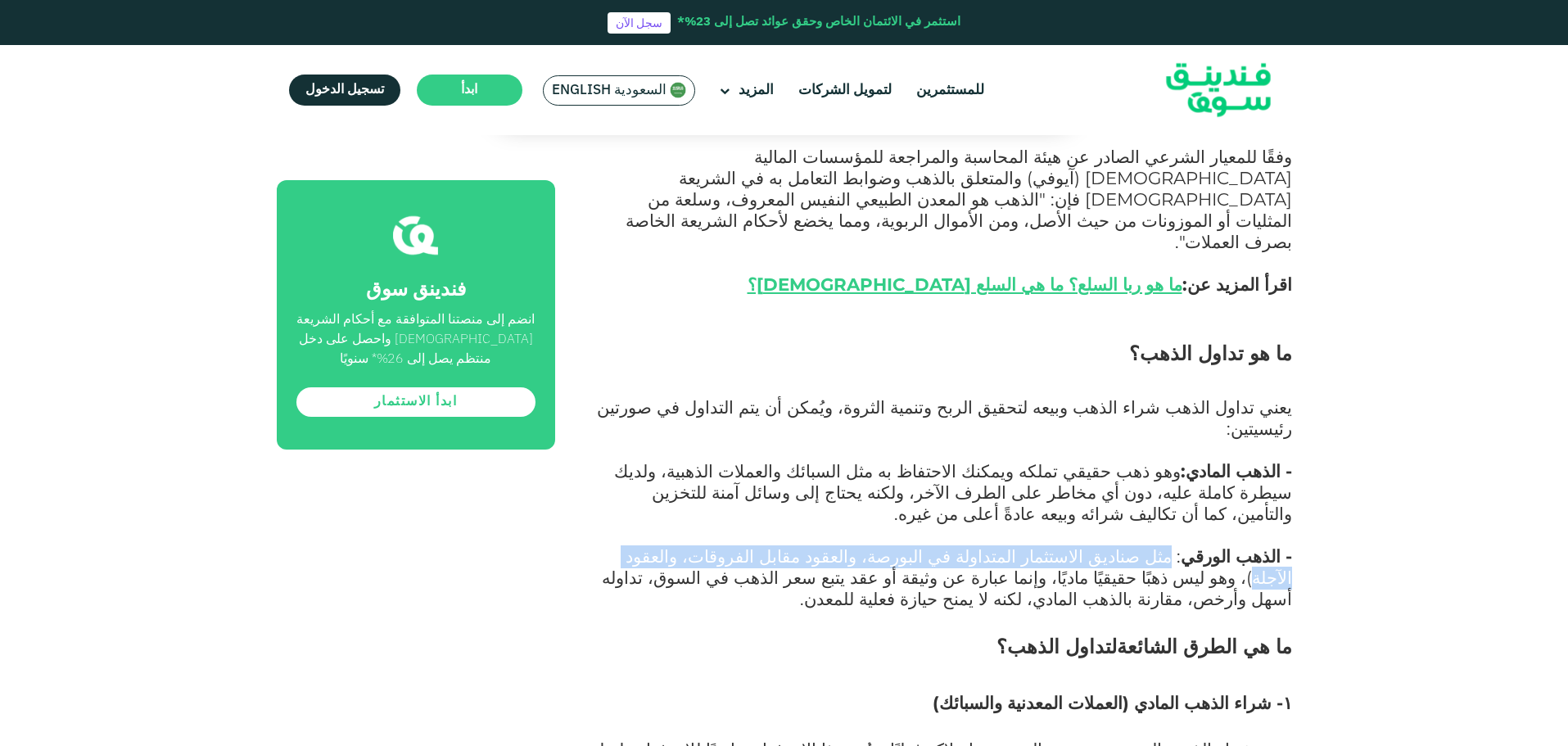
drag, startPoint x: 1187, startPoint y: 425, endPoint x: 757, endPoint y: 424, distance: 430.0
click at [757, 545] on span ": مثل صناديق الاستثمار المتداولة في البورصة، والعقود مقابل الفروقات، والعقود ال…" at bounding box center [947, 577] width 690 height 64
copy span "مثل صناديق الاستثمار المتداولة في البورصة، والعقود مقابل الفروقات، والعقود الآج…"
